Goal: Information Seeking & Learning: Check status

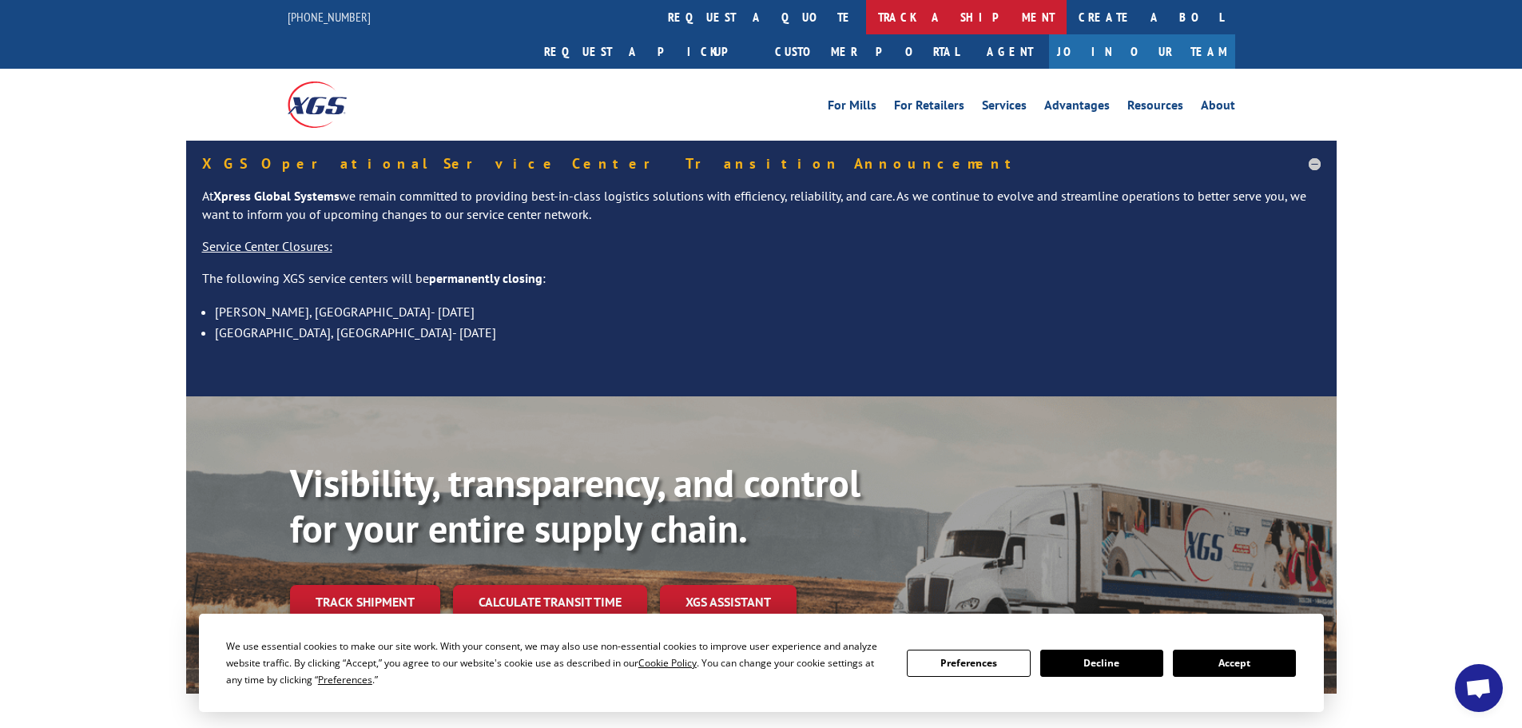
click at [866, 18] on link "track a shipment" at bounding box center [966, 17] width 201 height 34
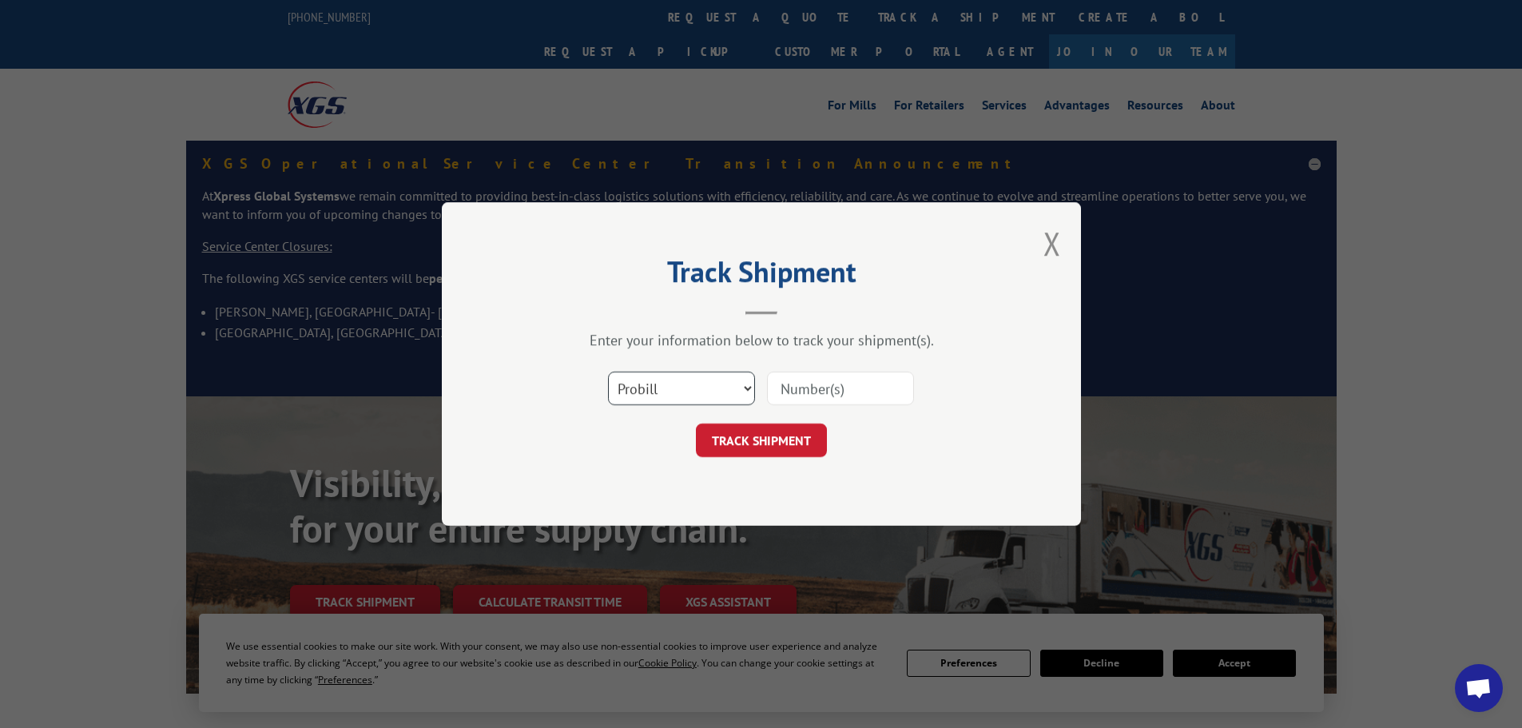
click at [749, 392] on select "Select category... Probill BOL PO" at bounding box center [681, 389] width 147 height 34
select select "bol"
click at [608, 372] on select "Select category... Probill BOL PO" at bounding box center [681, 389] width 147 height 34
click at [786, 387] on input at bounding box center [840, 389] width 147 height 34
paste input "5106649"
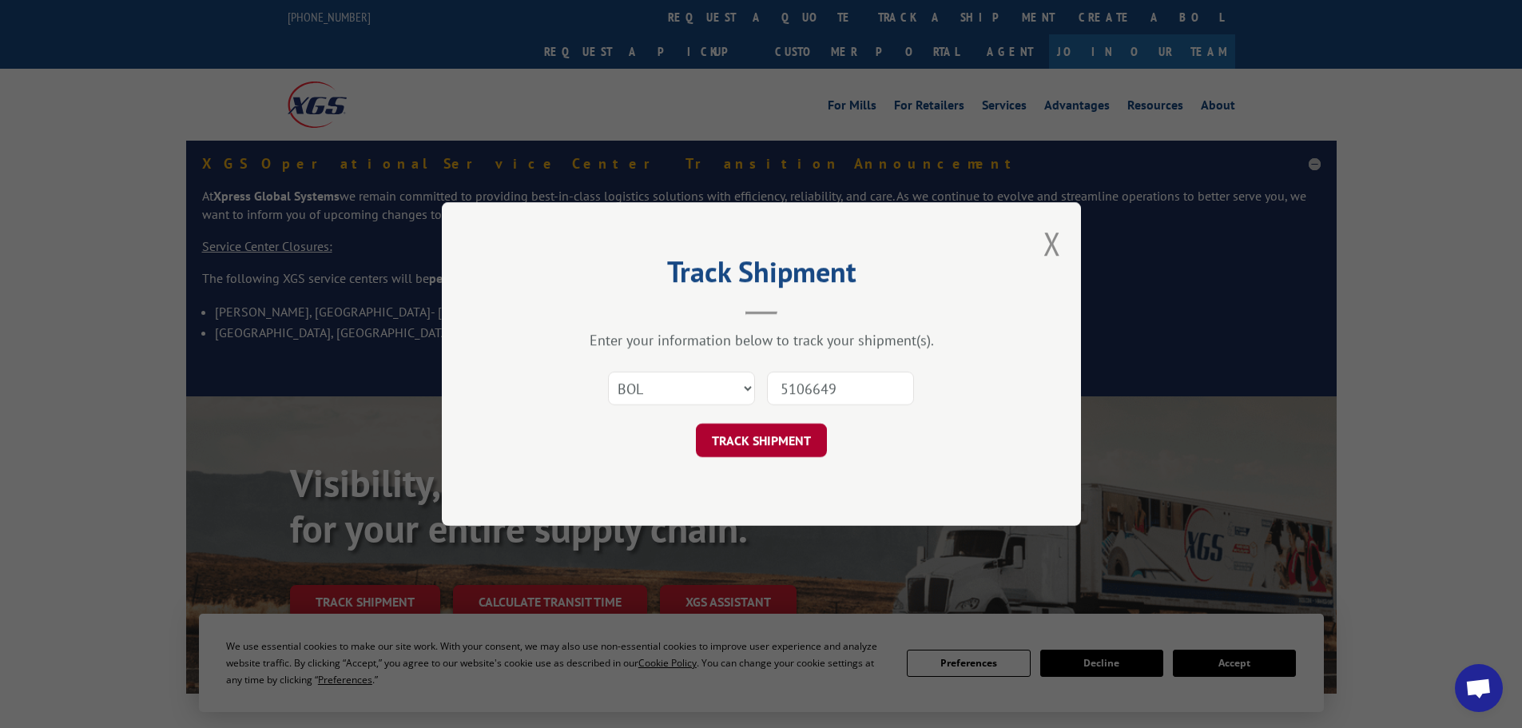
type input "5106649"
click at [777, 446] on button "TRACK SHIPMENT" at bounding box center [761, 440] width 131 height 34
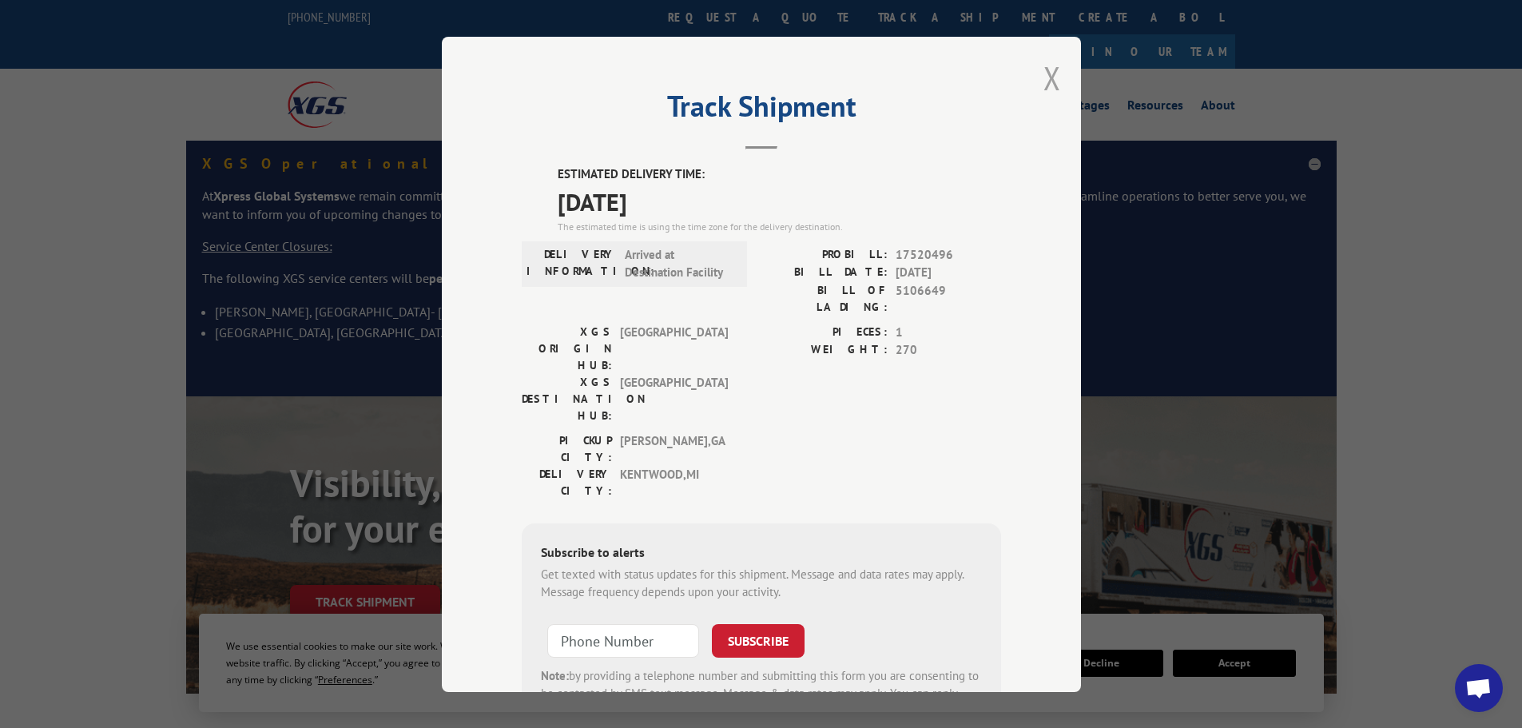
click at [1044, 79] on button "Close modal" at bounding box center [1053, 78] width 18 height 42
